Goal: Book appointment/travel/reservation

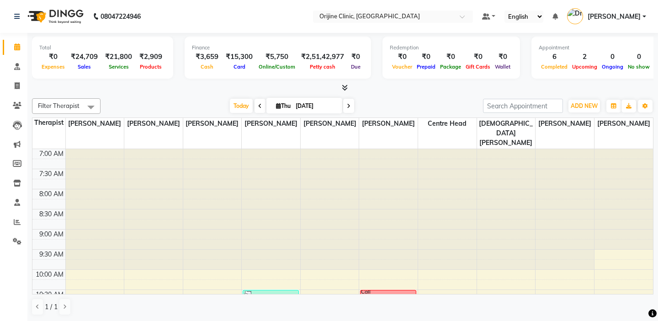
click at [47, 158] on td at bounding box center [48, 163] width 33 height 10
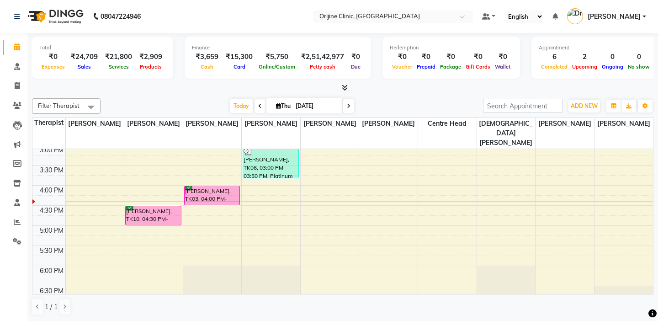
scroll to position [329, 0]
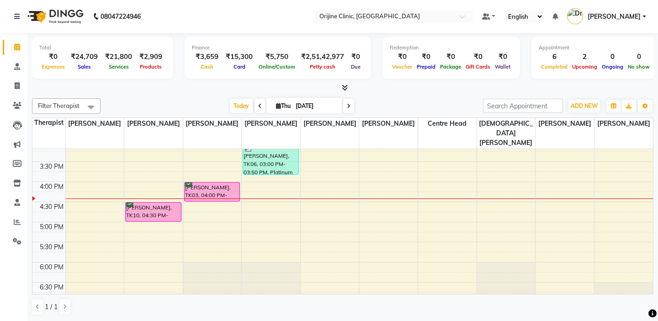
click at [278, 105] on icon at bounding box center [278, 106] width 5 height 6
select select "9"
select select "2025"
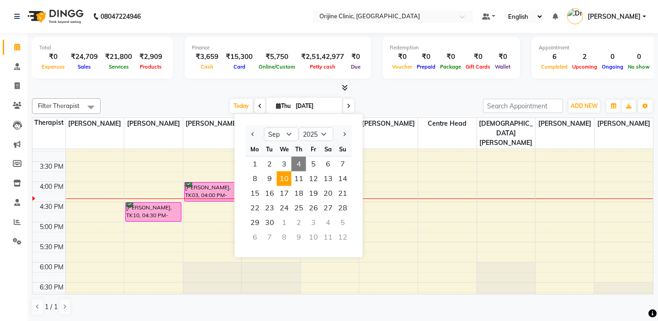
click at [285, 178] on span "10" at bounding box center [284, 178] width 15 height 15
type input "10-09-2025"
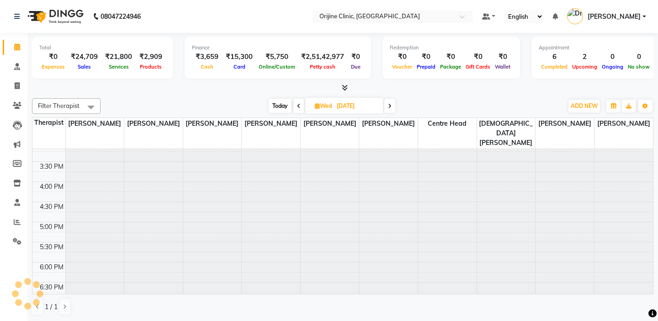
scroll to position [362, 0]
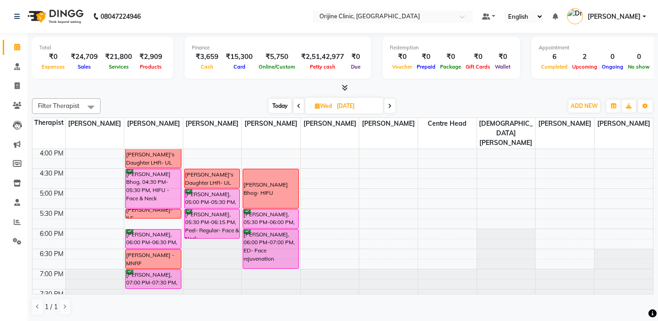
click at [51, 158] on td at bounding box center [48, 163] width 33 height 10
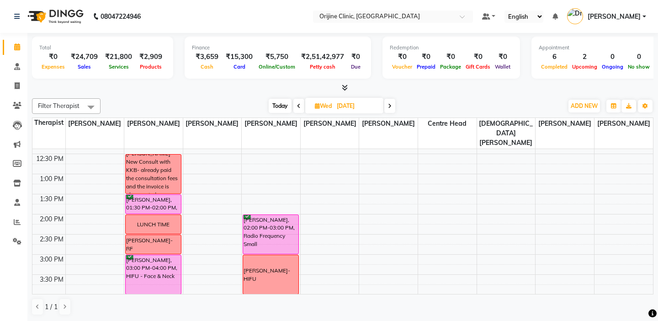
scroll to position [198, 0]
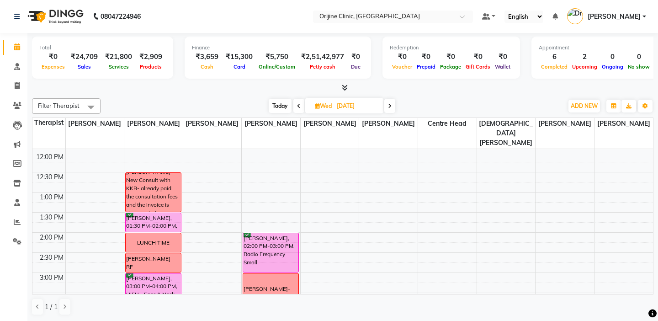
click at [53, 162] on td at bounding box center [48, 167] width 33 height 10
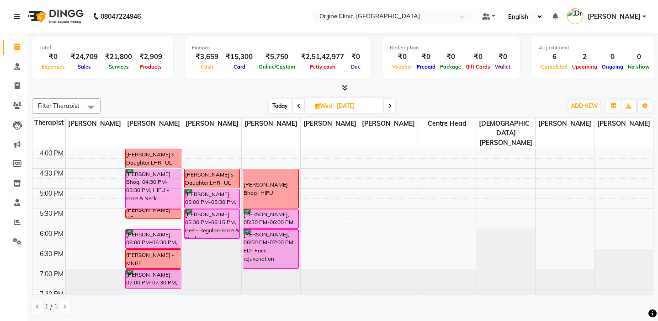
scroll to position [367, 0]
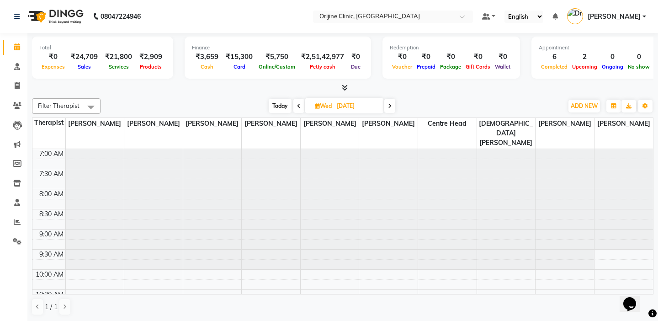
click at [49, 158] on td at bounding box center [48, 163] width 33 height 10
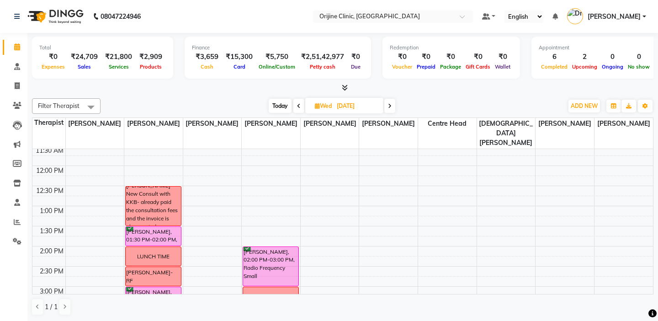
scroll to position [201, 0]
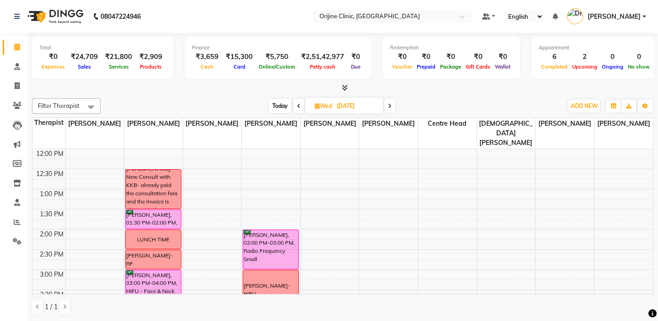
click at [49, 158] on td at bounding box center [48, 163] width 33 height 10
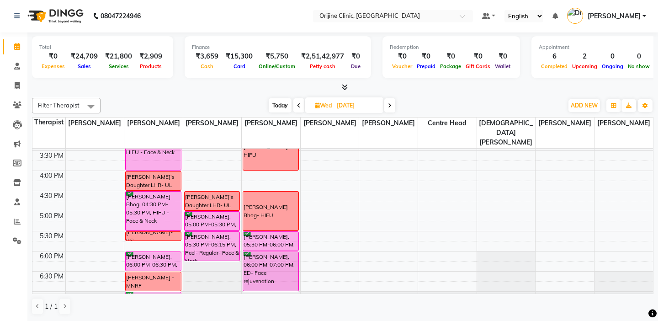
scroll to position [367, 0]
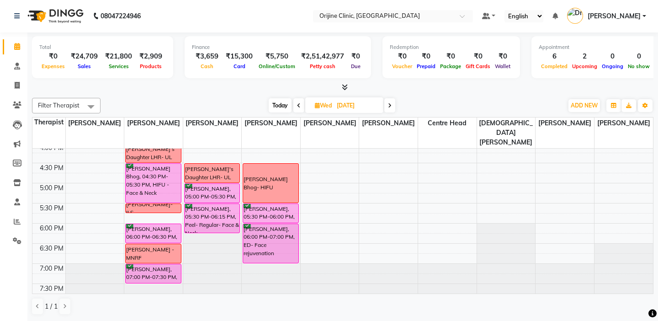
click at [388, 102] on span at bounding box center [389, 105] width 11 height 14
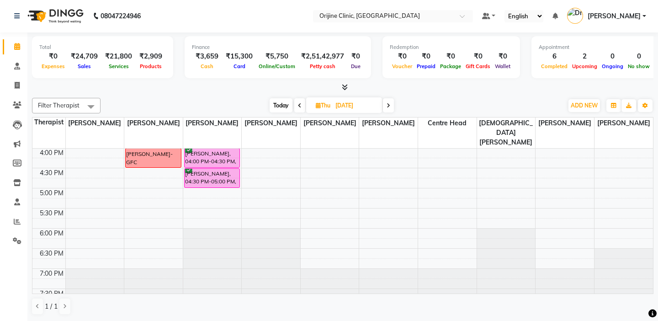
click at [60, 178] on td at bounding box center [48, 183] width 33 height 10
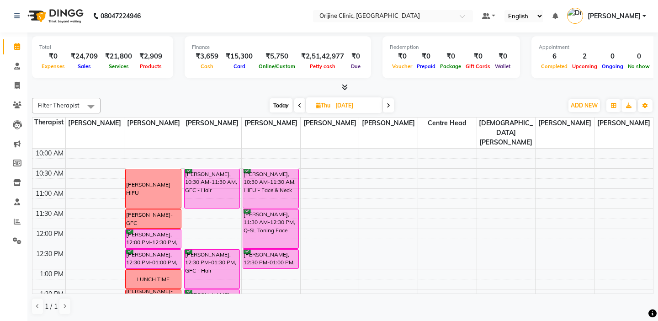
scroll to position [106, 0]
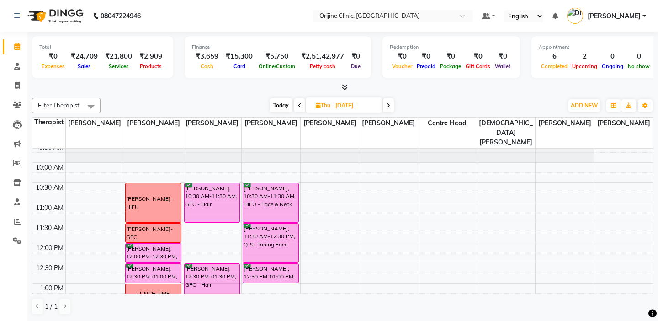
click at [281, 108] on span "Today" at bounding box center [280, 105] width 23 height 14
type input "[DATE]"
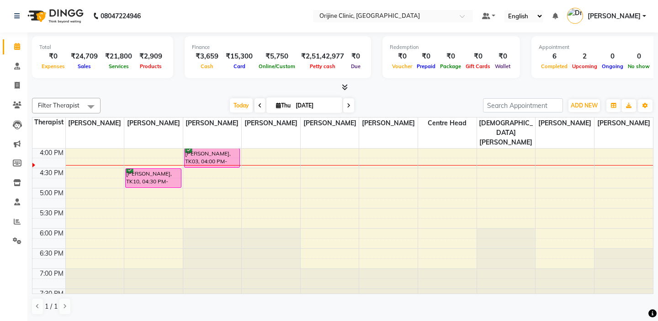
click at [48, 158] on td at bounding box center [48, 163] width 33 height 10
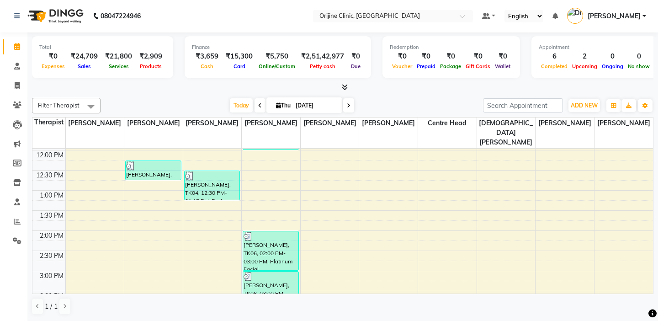
scroll to position [198, 0]
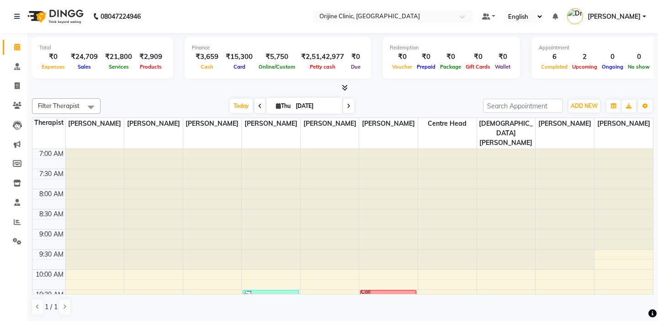
click at [50, 158] on td at bounding box center [48, 163] width 33 height 10
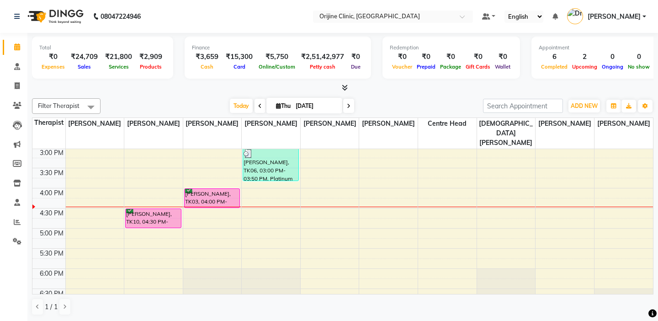
scroll to position [329, 0]
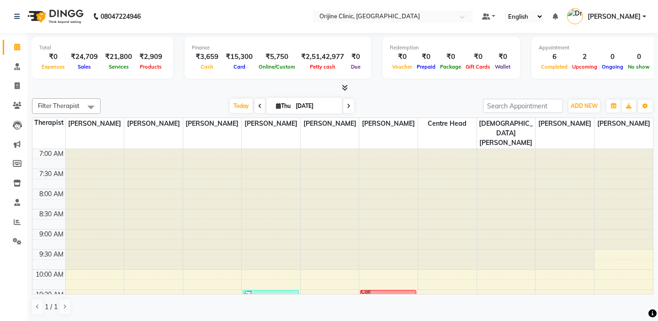
click at [47, 158] on td at bounding box center [48, 163] width 33 height 10
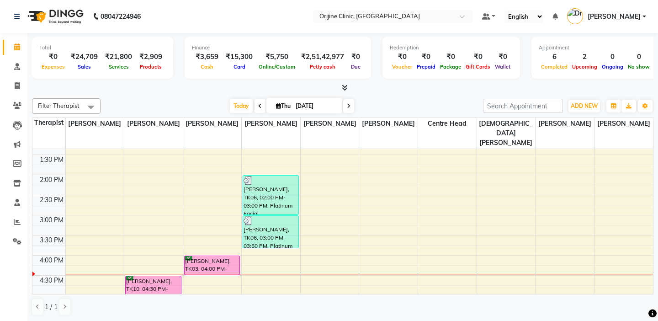
scroll to position [256, 0]
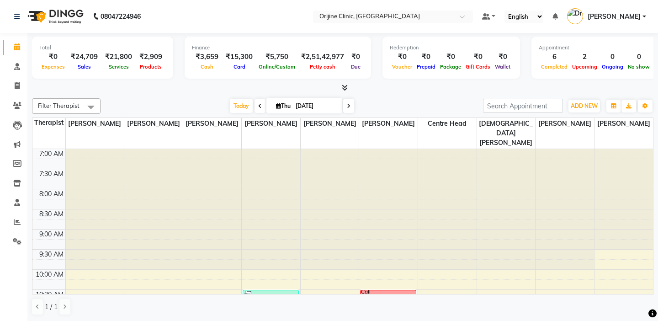
scroll to position [0, 0]
click at [46, 158] on td at bounding box center [48, 163] width 33 height 10
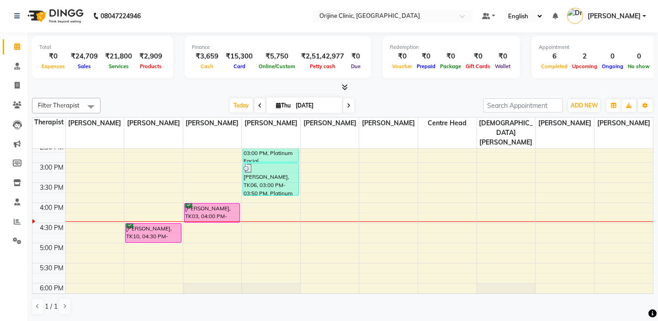
scroll to position [294, 0]
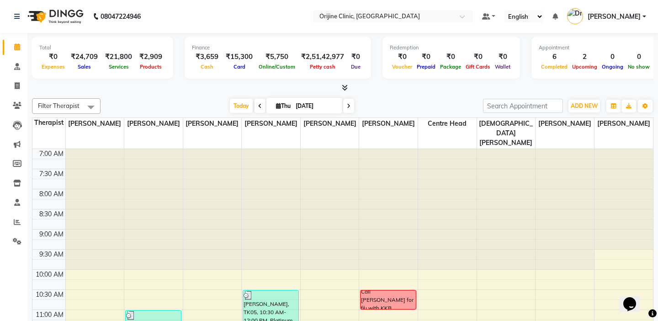
click at [48, 158] on td at bounding box center [48, 163] width 33 height 10
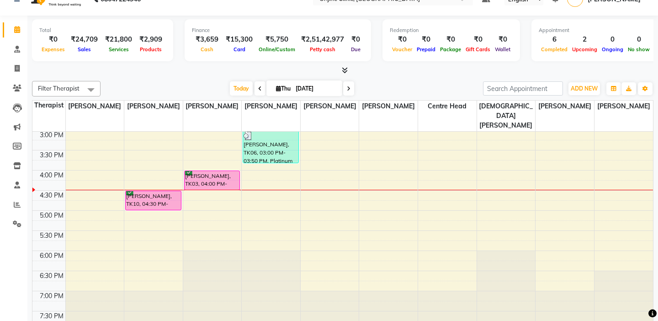
scroll to position [18, 0]
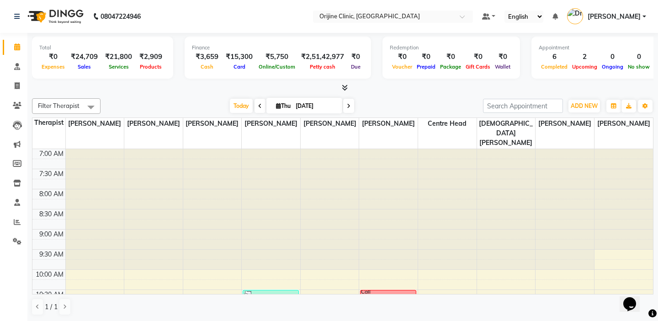
click at [281, 106] on span "Thu" at bounding box center [283, 105] width 19 height 7
select select "9"
select select "2025"
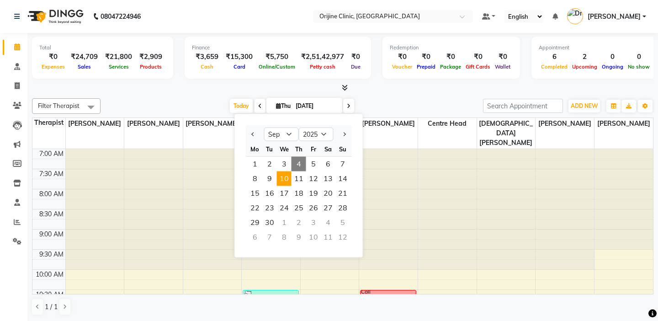
click at [285, 176] on span "10" at bounding box center [284, 178] width 15 height 15
type input "[DATE]"
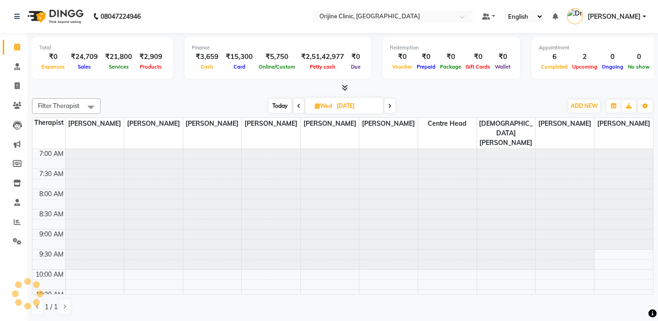
scroll to position [362, 0]
click at [52, 158] on td at bounding box center [48, 163] width 33 height 10
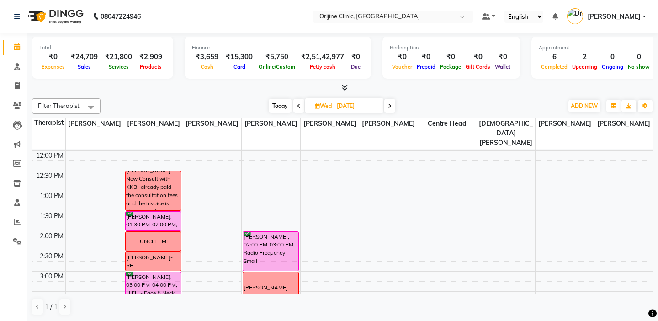
scroll to position [201, 0]
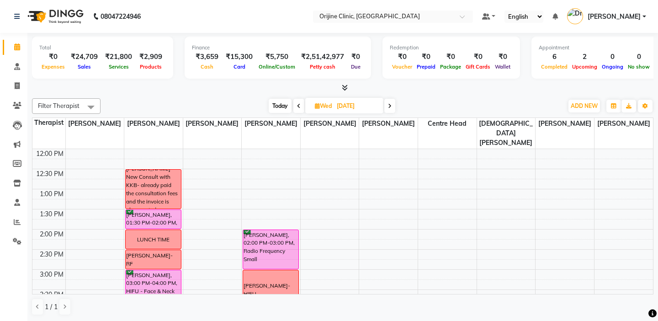
click at [52, 169] on div "12:30 PM" at bounding box center [49, 174] width 31 height 10
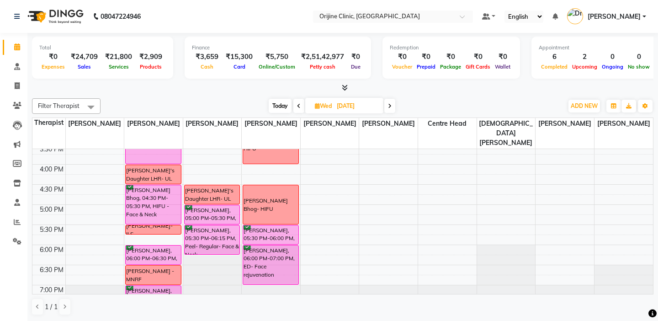
scroll to position [347, 0]
click at [51, 173] on td at bounding box center [48, 178] width 33 height 10
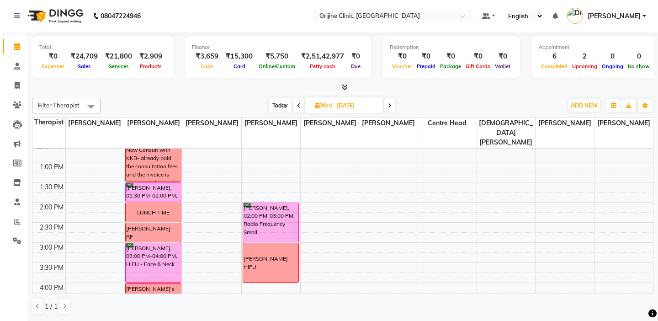
scroll to position [221, 0]
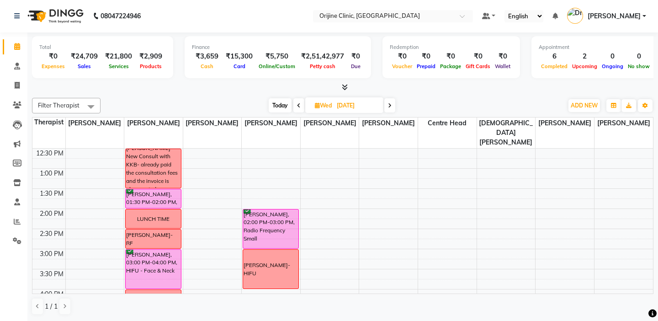
click at [46, 158] on td at bounding box center [48, 163] width 33 height 10
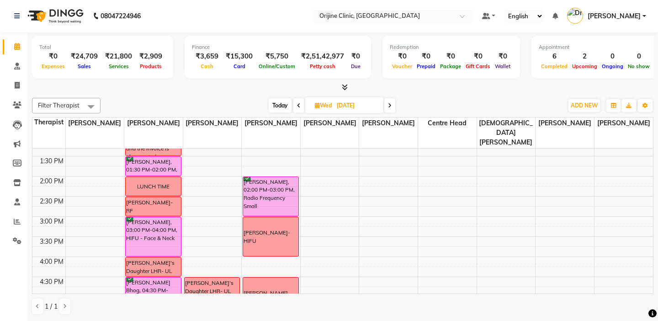
scroll to position [239, 0]
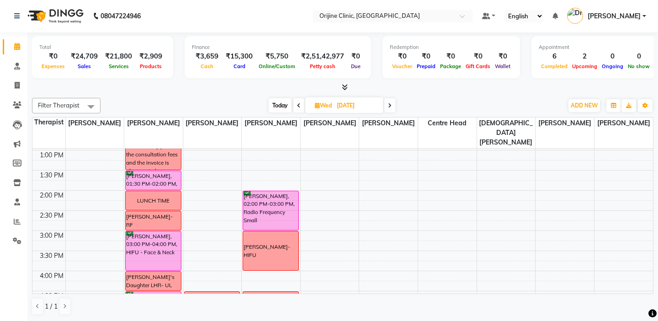
click at [393, 106] on span at bounding box center [389, 105] width 11 height 14
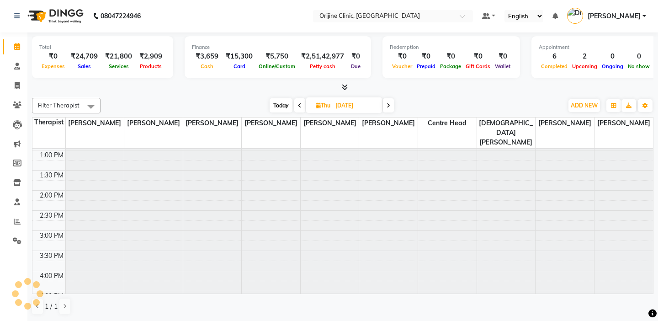
scroll to position [362, 0]
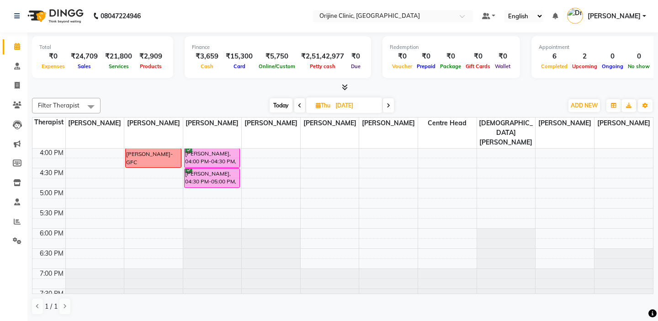
click at [49, 158] on td at bounding box center [48, 163] width 33 height 10
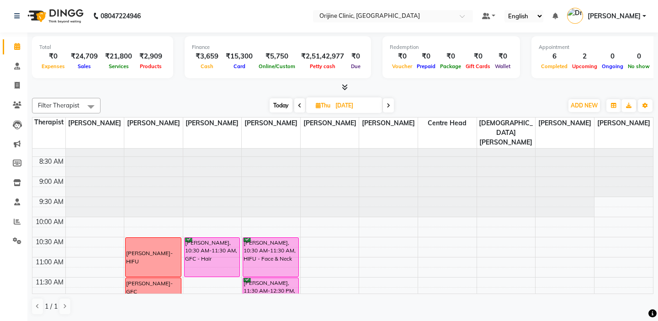
scroll to position [52, 0]
click at [280, 106] on span "Today" at bounding box center [280, 105] width 23 height 14
type input "[DATE]"
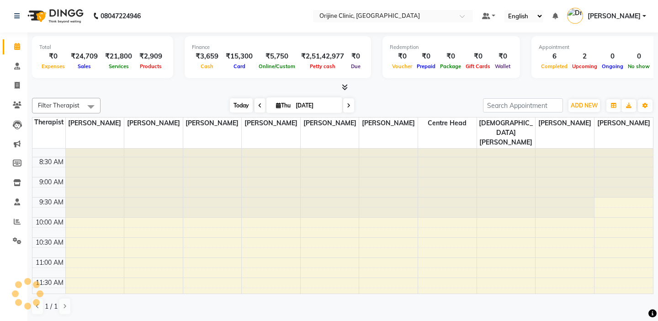
scroll to position [362, 0]
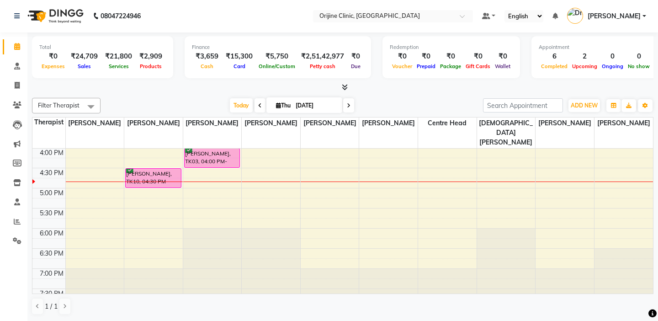
click at [279, 104] on icon at bounding box center [278, 105] width 5 height 6
select select "9"
select select "2025"
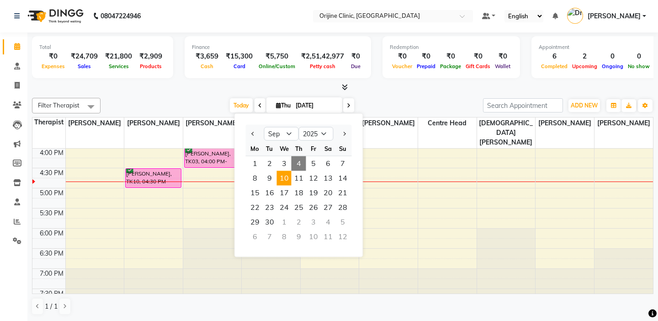
click at [283, 178] on span "10" at bounding box center [284, 178] width 15 height 15
type input "10-09-2025"
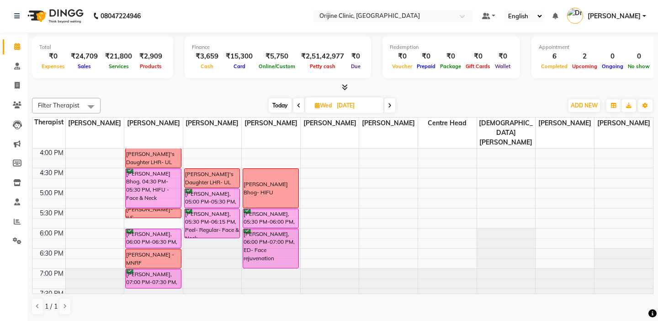
click at [57, 178] on td at bounding box center [48, 183] width 33 height 10
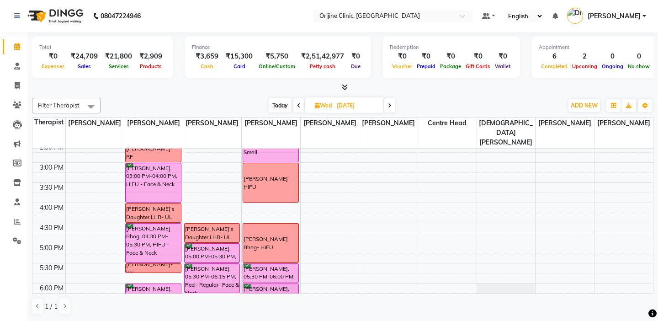
scroll to position [289, 0]
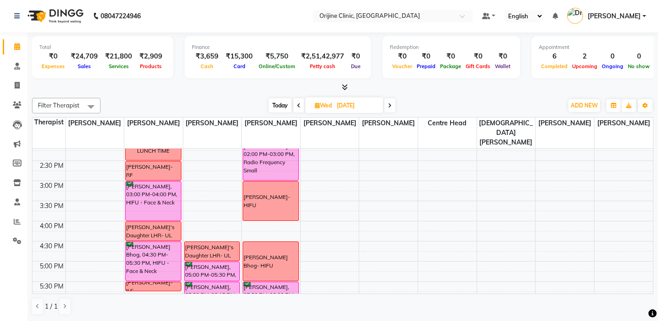
click at [47, 150] on td at bounding box center [48, 155] width 33 height 10
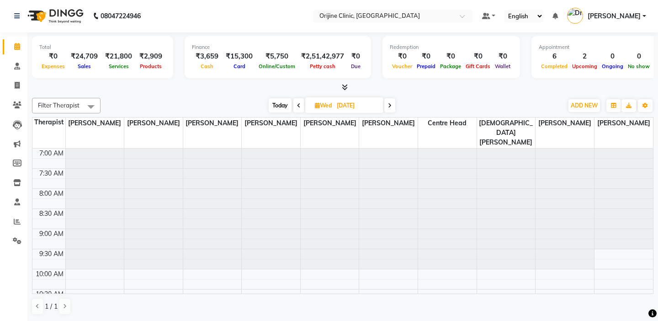
scroll to position [0, 0]
click at [53, 158] on td at bounding box center [48, 163] width 33 height 10
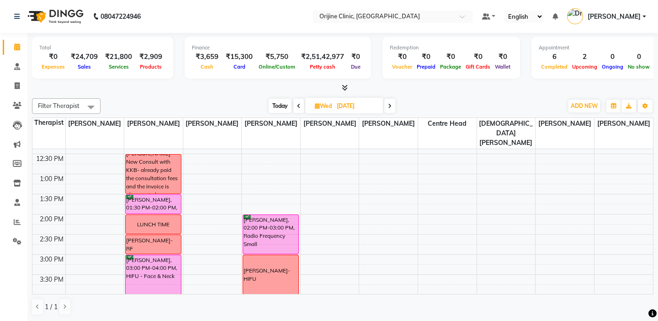
scroll to position [237, 0]
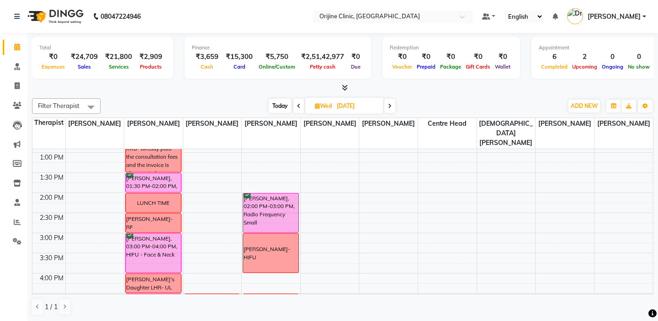
click at [53, 162] on td at bounding box center [48, 167] width 33 height 10
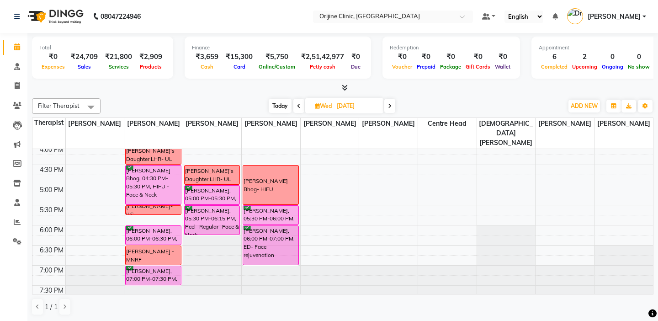
scroll to position [367, 0]
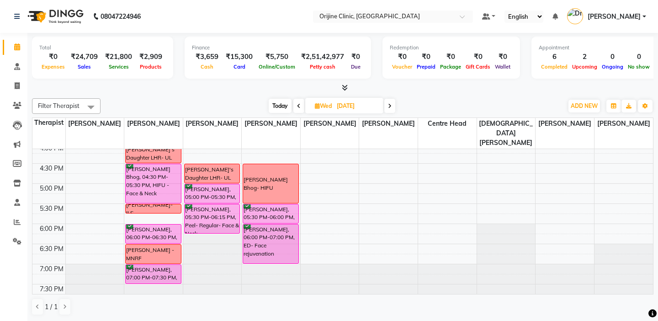
click at [44, 153] on td at bounding box center [48, 158] width 33 height 10
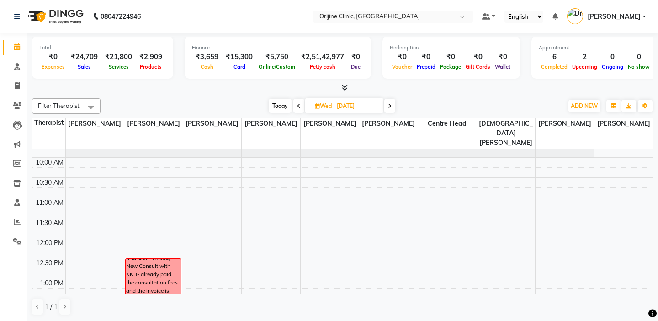
scroll to position [111, 0]
click at [280, 105] on span "Today" at bounding box center [280, 106] width 23 height 14
type input "[DATE]"
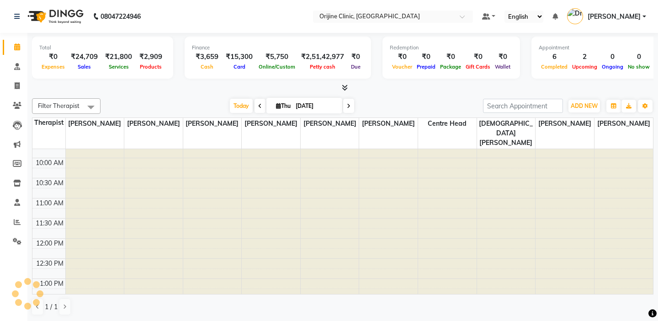
scroll to position [362, 0]
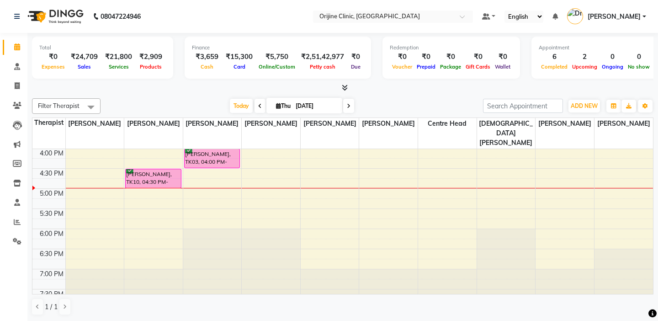
click at [279, 105] on span "Thu" at bounding box center [283, 105] width 19 height 7
select select "9"
select select "2025"
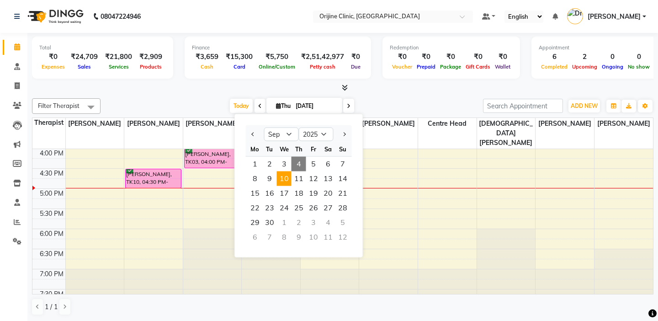
click at [287, 180] on span "10" at bounding box center [284, 178] width 15 height 15
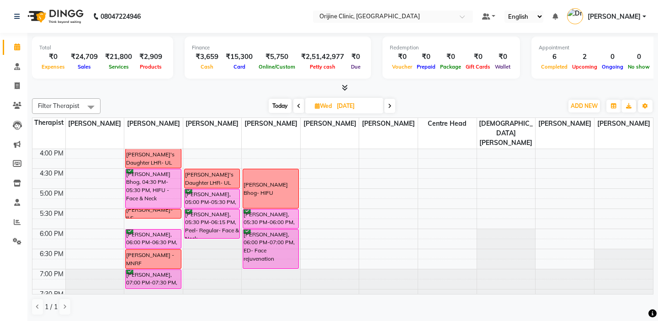
click at [43, 178] on td at bounding box center [48, 183] width 33 height 10
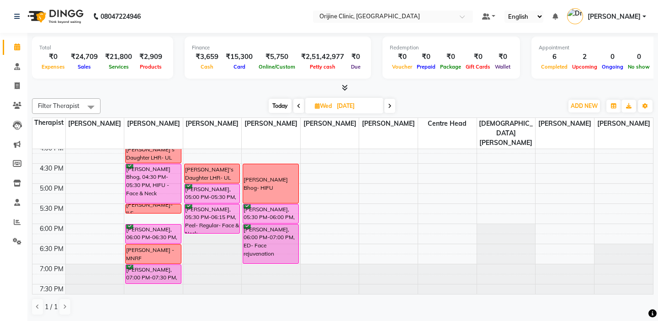
scroll to position [0, 0]
click at [278, 106] on span "Today" at bounding box center [280, 105] width 23 height 14
type input "[DATE]"
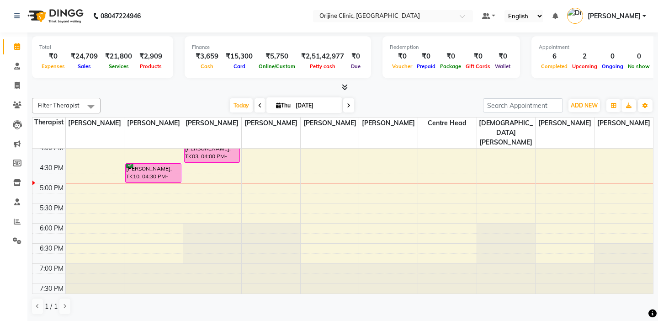
click at [42, 173] on td at bounding box center [48, 178] width 33 height 10
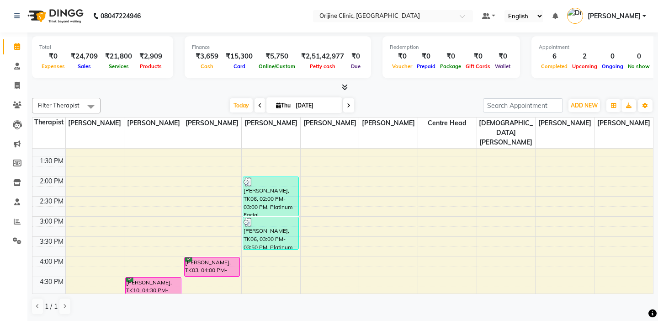
scroll to position [239, 0]
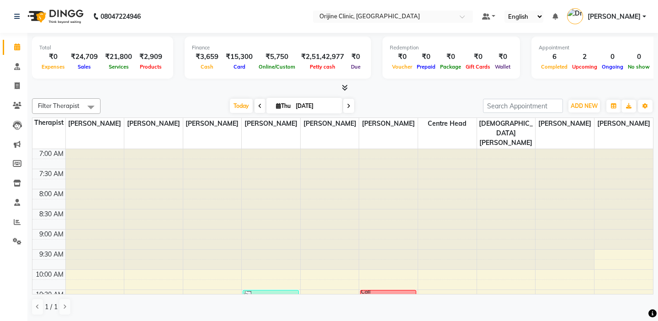
click at [52, 158] on td at bounding box center [48, 163] width 33 height 10
click at [49, 158] on td at bounding box center [48, 163] width 33 height 10
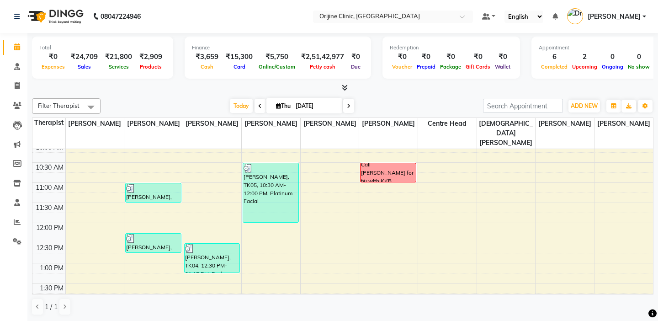
scroll to position [128, 0]
click at [277, 105] on icon at bounding box center [278, 106] width 5 height 6
select select "9"
select select "2025"
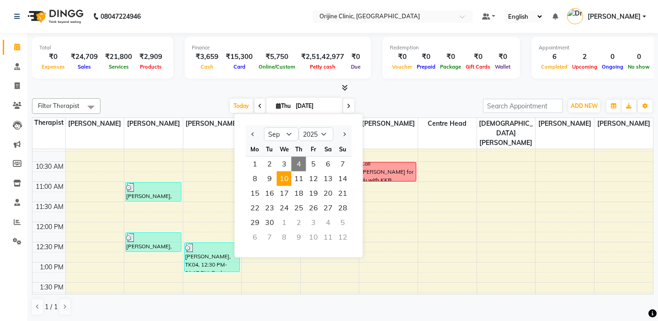
click at [288, 175] on span "10" at bounding box center [284, 178] width 15 height 15
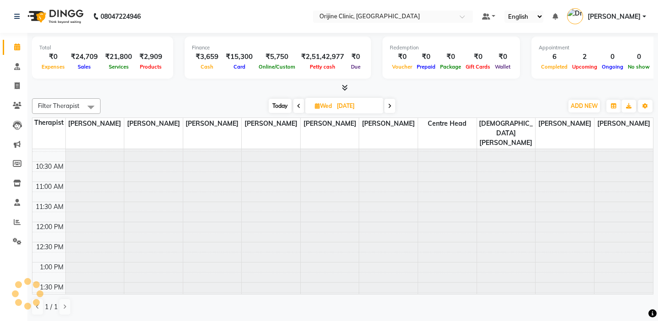
scroll to position [367, 0]
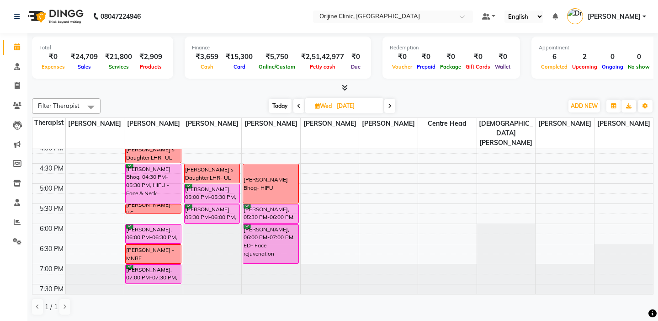
click at [53, 173] on td at bounding box center [48, 178] width 33 height 10
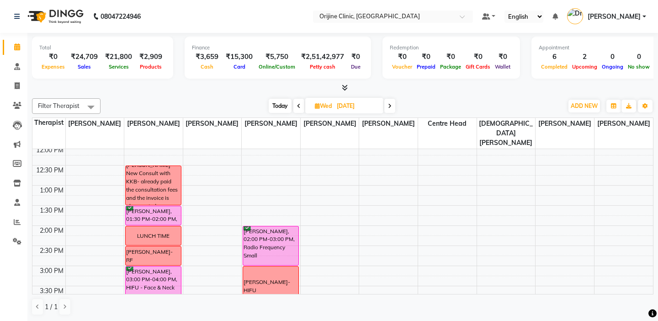
scroll to position [221, 0]
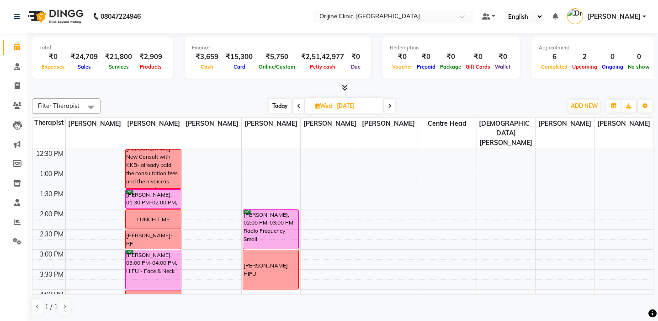
click at [57, 179] on td at bounding box center [48, 184] width 33 height 10
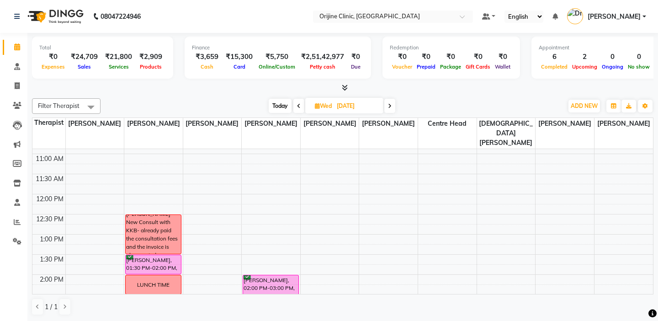
scroll to position [130, 0]
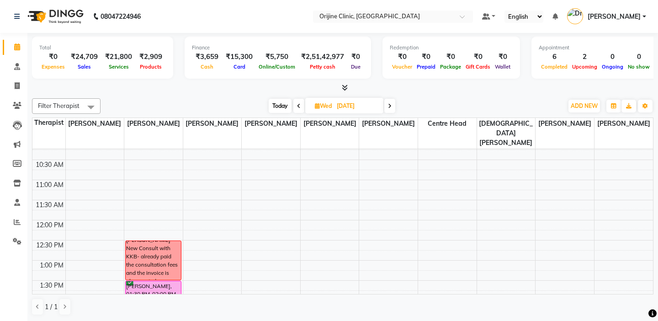
click at [40, 169] on td at bounding box center [48, 174] width 33 height 10
click at [278, 104] on span "Today" at bounding box center [280, 106] width 23 height 14
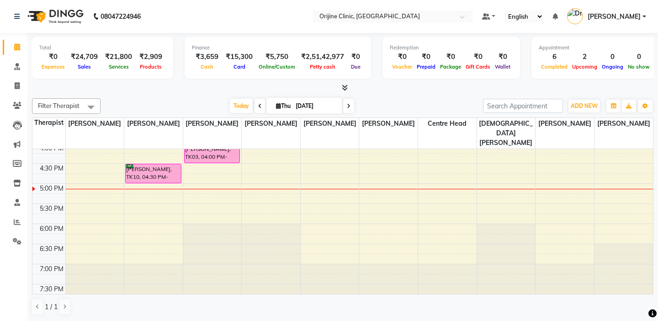
click at [350, 107] on icon at bounding box center [349, 105] width 4 height 5
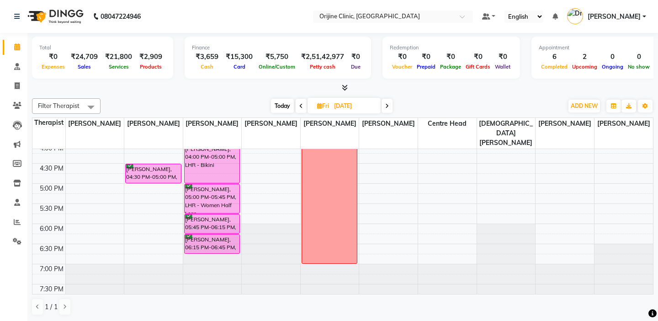
click at [55, 173] on td at bounding box center [48, 178] width 33 height 10
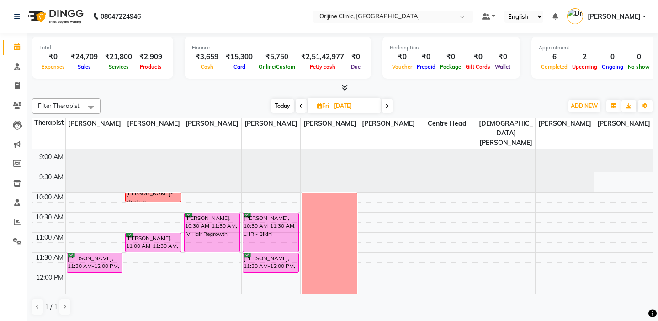
scroll to position [75, 0]
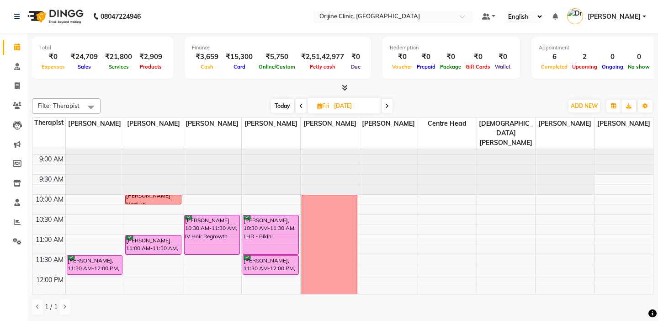
click at [278, 105] on span "Today" at bounding box center [282, 106] width 23 height 14
type input "[DATE]"
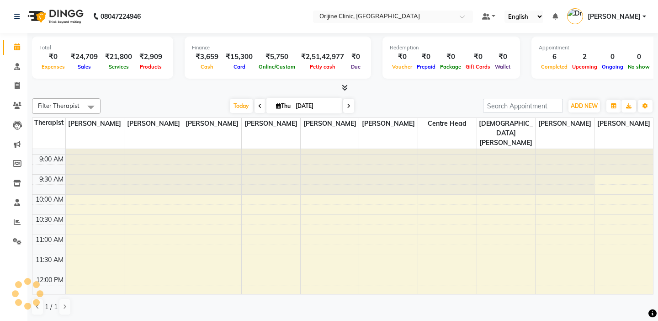
scroll to position [367, 0]
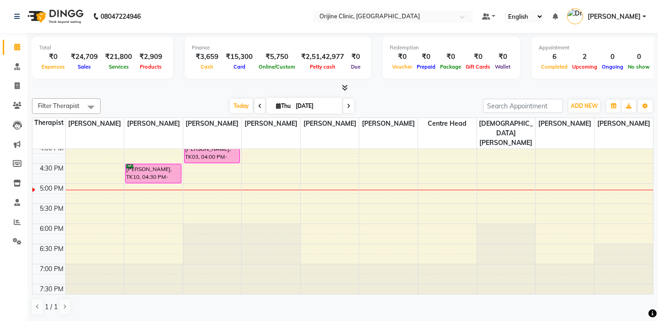
click at [48, 173] on td at bounding box center [48, 178] width 33 height 10
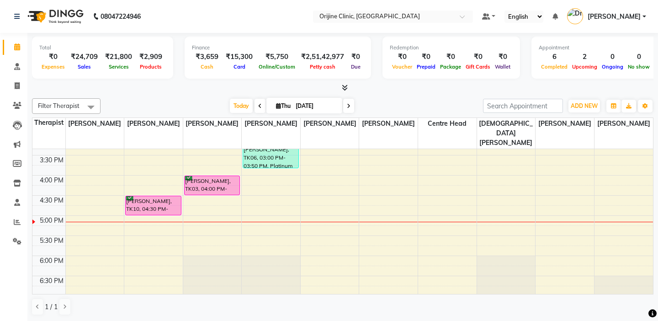
scroll to position [349, 0]
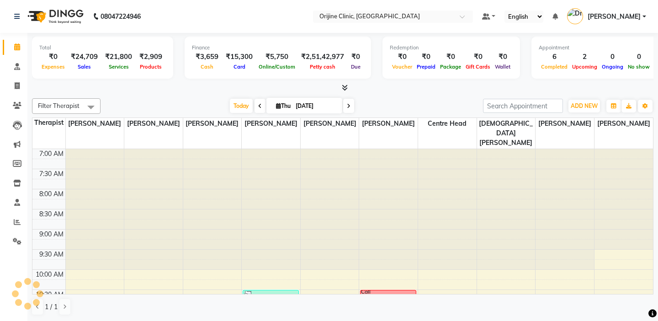
click at [53, 179] on td at bounding box center [48, 184] width 33 height 10
